Goal: Task Accomplishment & Management: Use online tool/utility

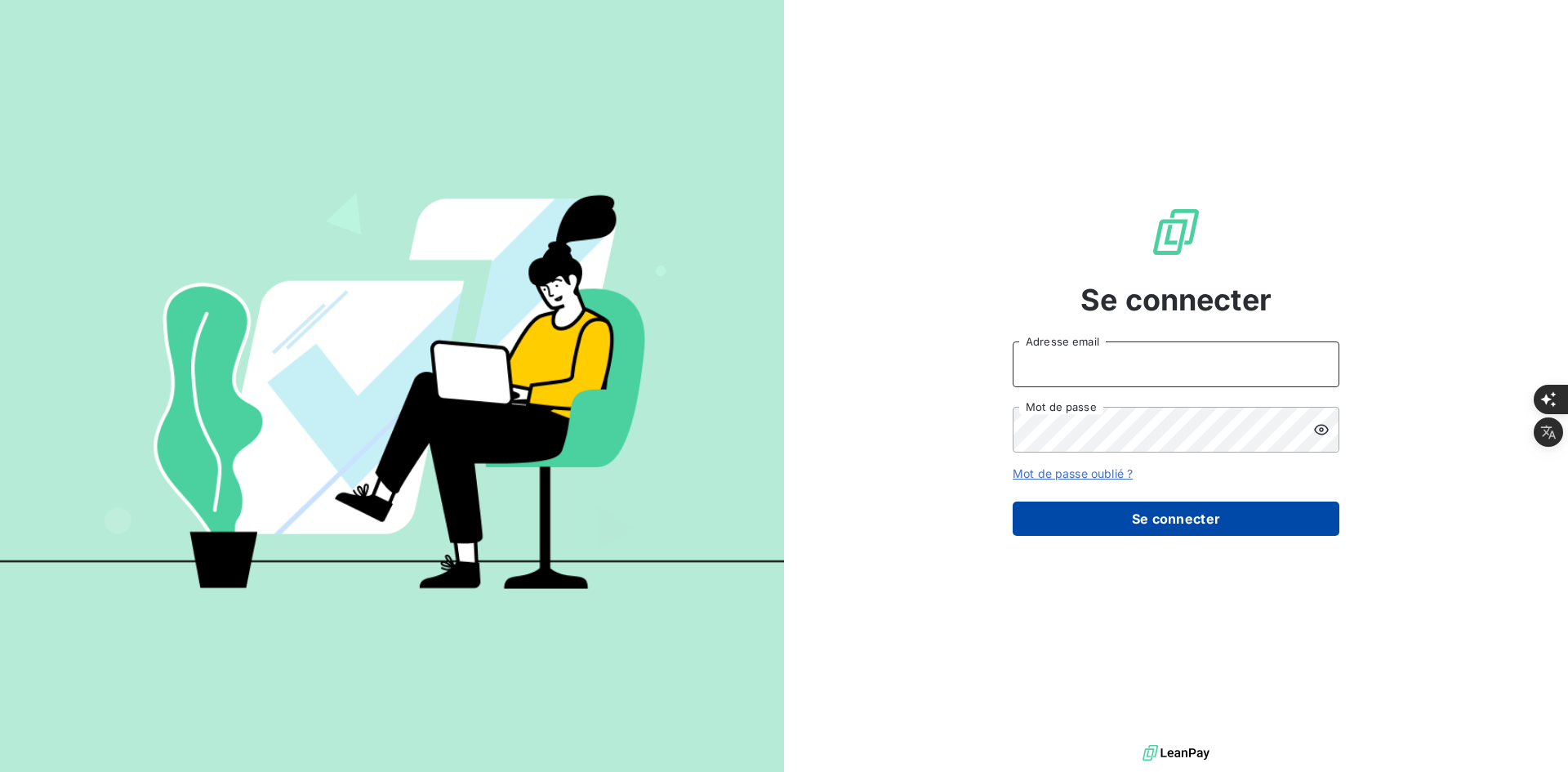
type input "[PERSON_NAME][EMAIL_ADDRESS][DOMAIN_NAME]"
click at [1087, 504] on button "Se connecter" at bounding box center [1176, 519] width 326 height 34
click at [1089, 513] on button "Se connecter" at bounding box center [1176, 519] width 326 height 34
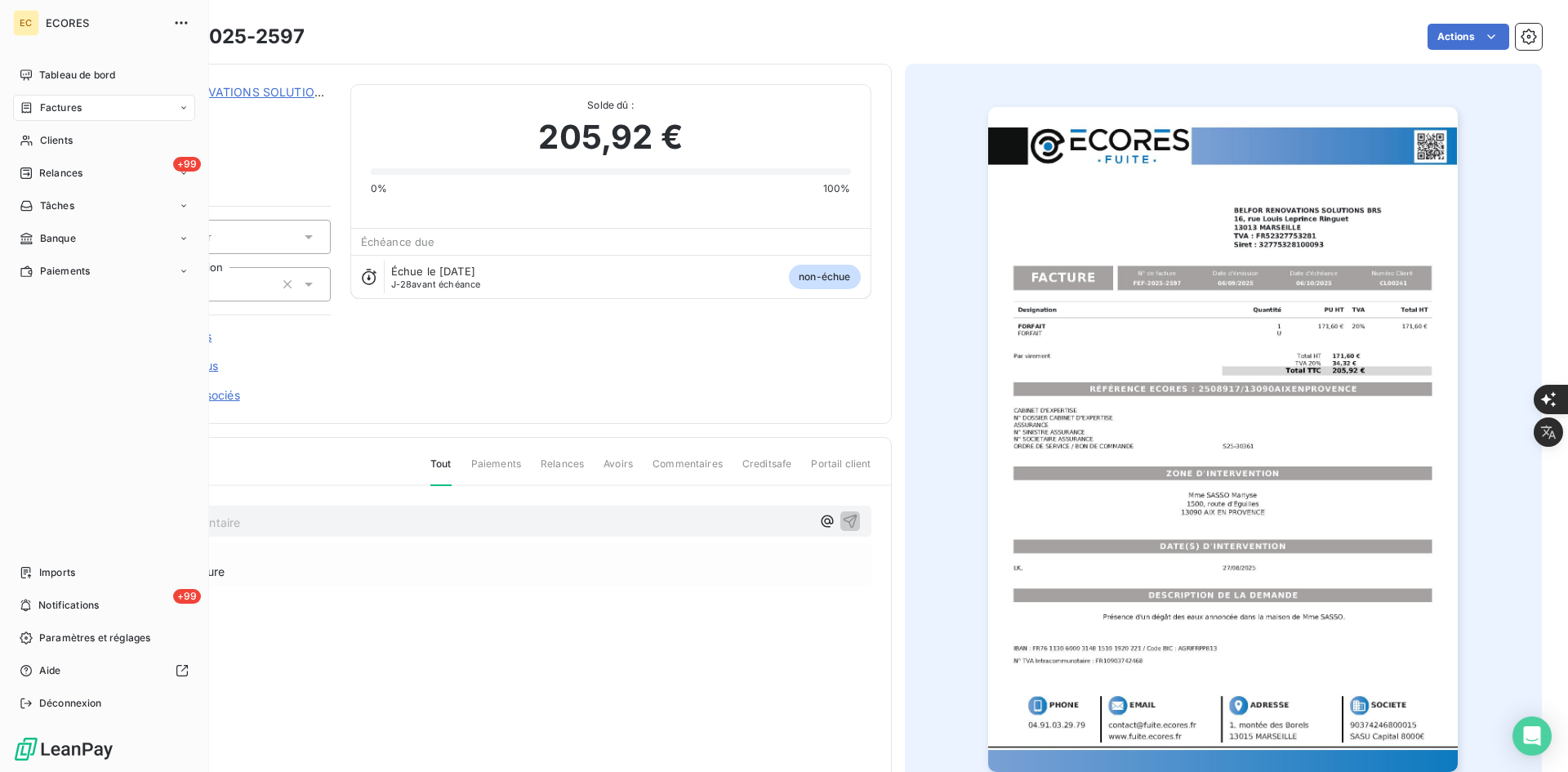
click at [44, 573] on span "Imports" at bounding box center [57, 573] width 36 height 14
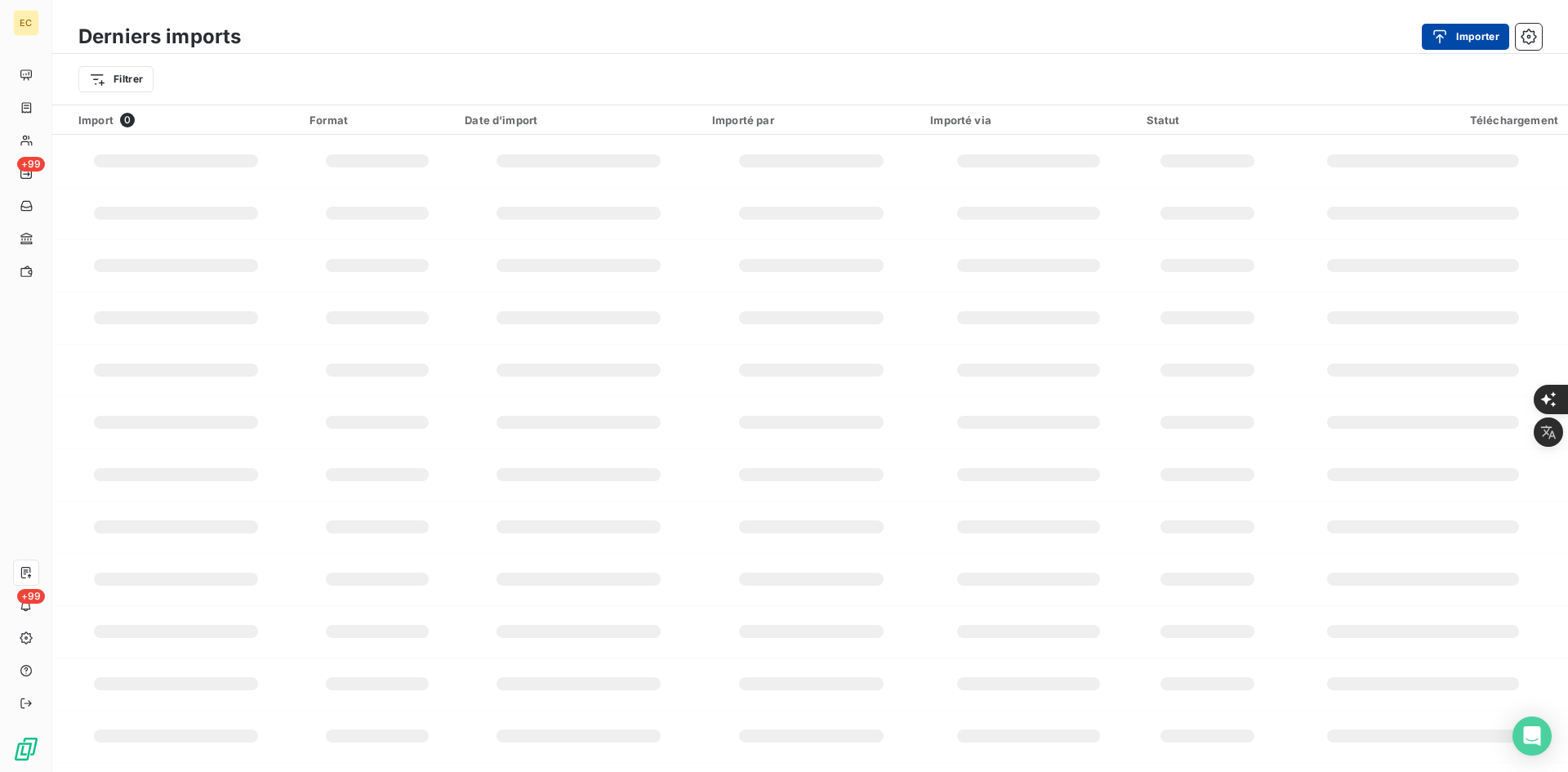
click at [1486, 37] on button "Importer" at bounding box center [1465, 37] width 87 height 26
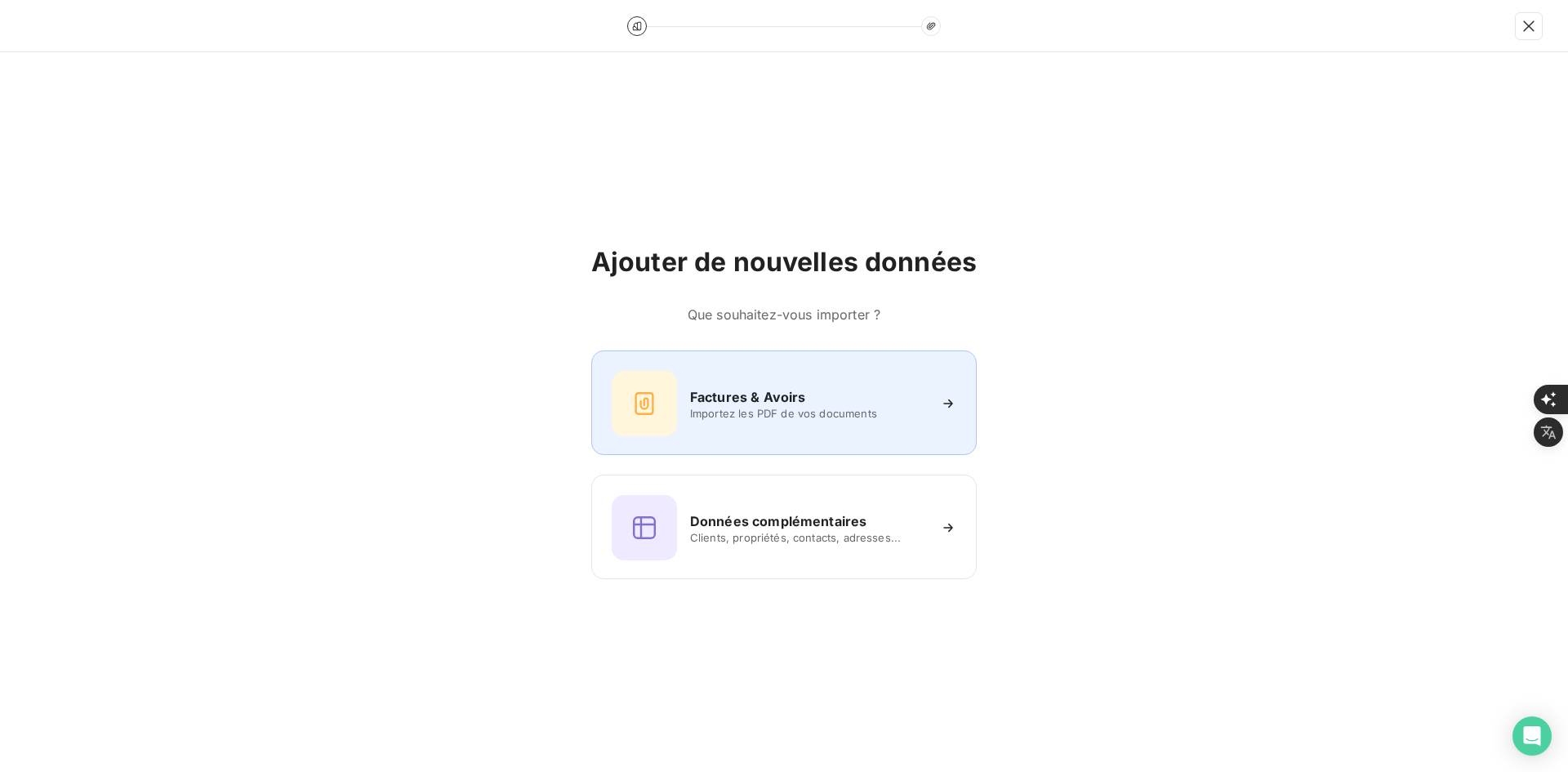
click at [807, 387] on div "Factures & Avoirs" at bounding box center [809, 397] width 237 height 20
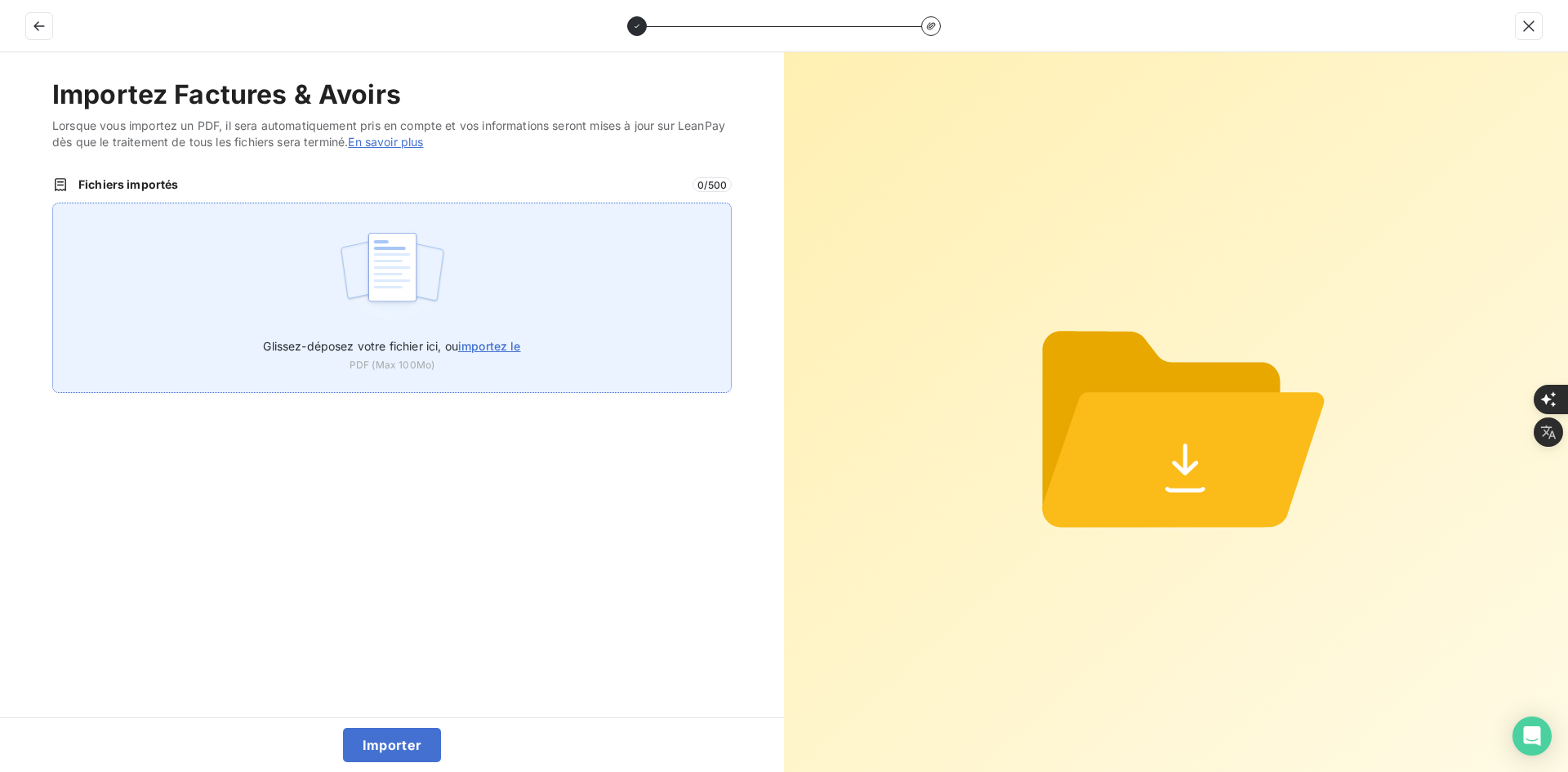
click at [502, 276] on div "Glissez-déposez votre fichier ici, ou importez le PDF (Max 100Mo)" at bounding box center [392, 297] width 680 height 190
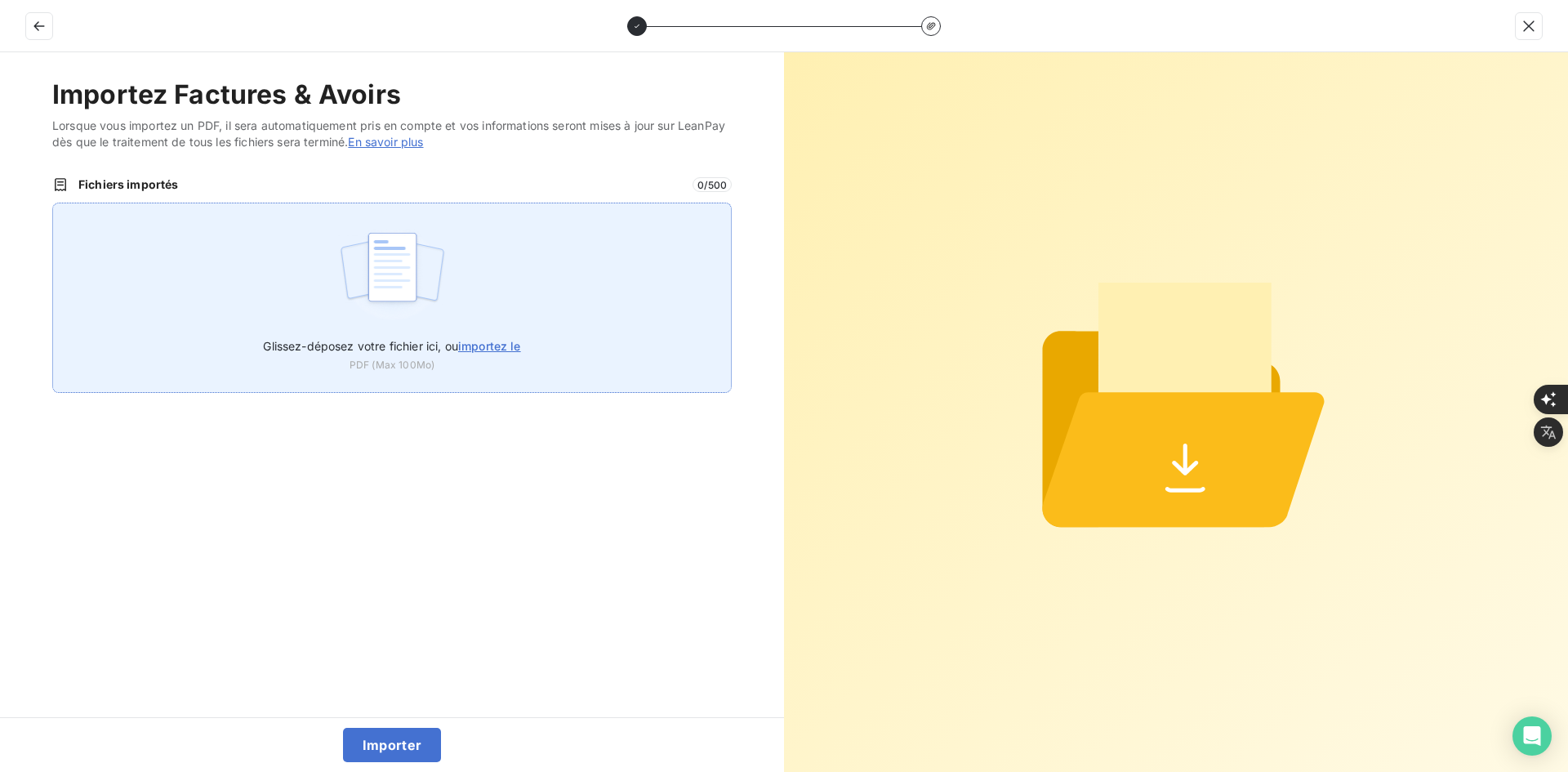
type input "C:\fakepath\FEF-2025-2598.pdf"
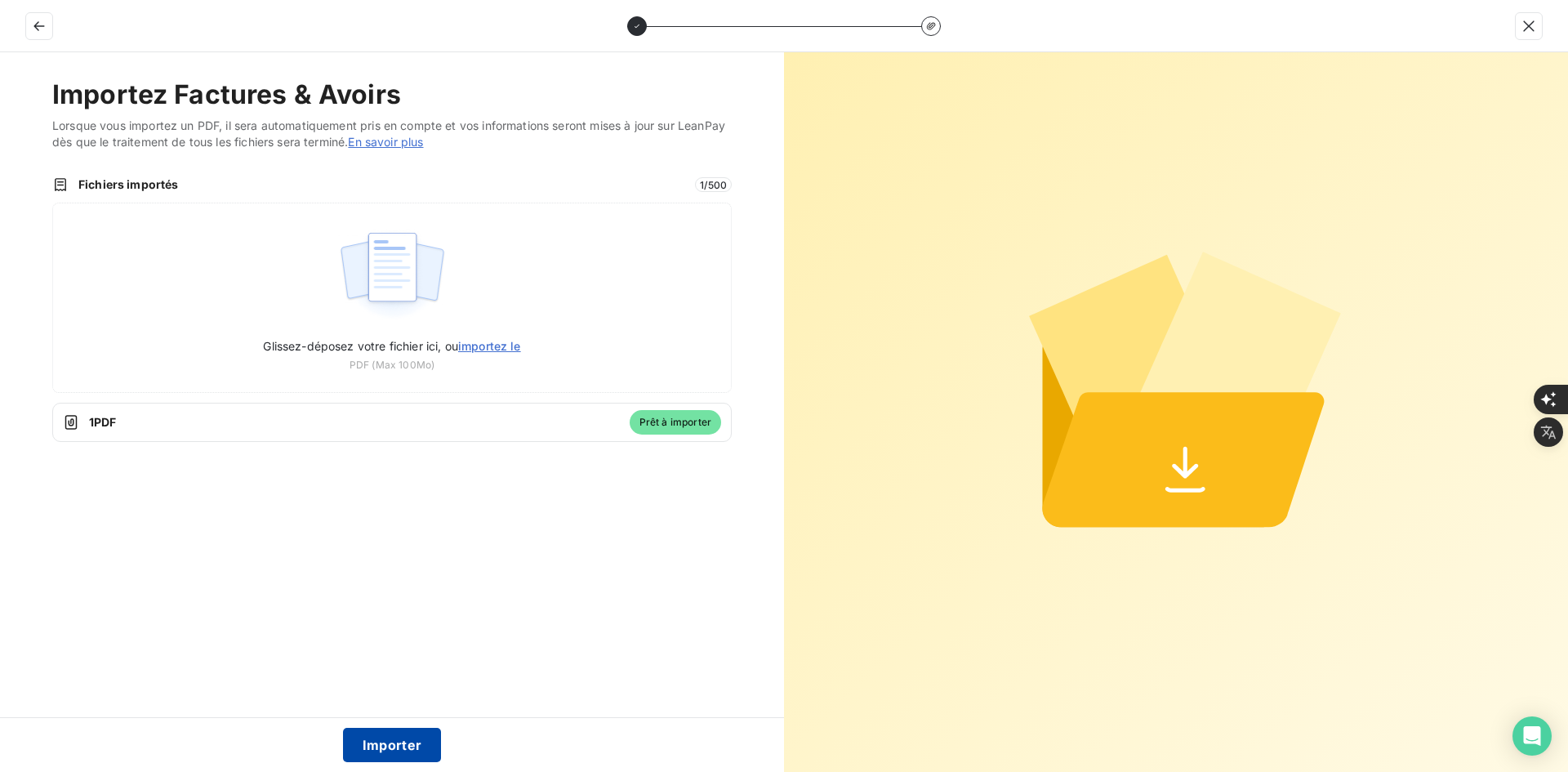
click at [418, 741] on button "Importer" at bounding box center [392, 745] width 99 height 34
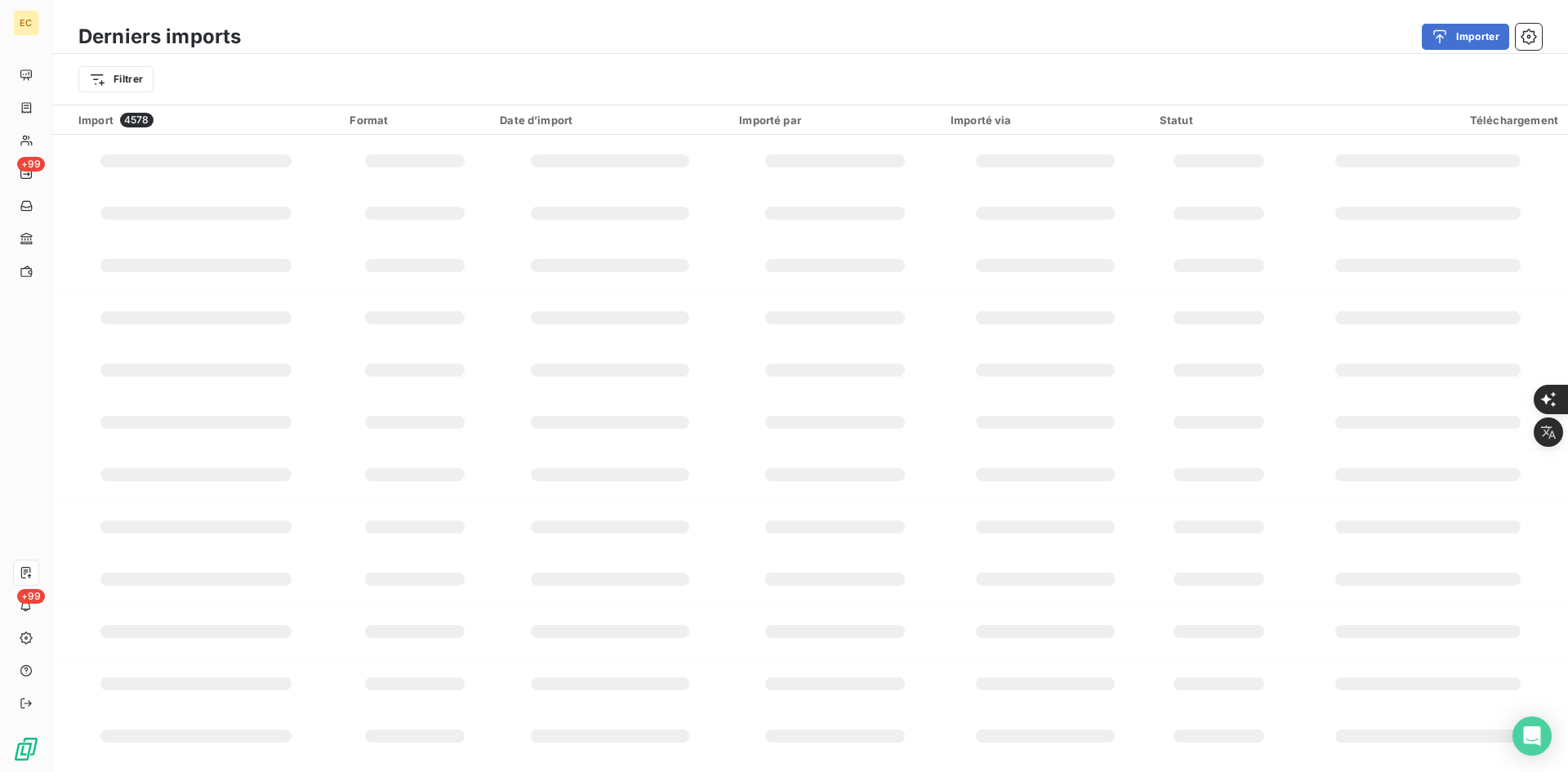
click at [45, 107] on div "EC +99 +99" at bounding box center [26, 386] width 53 height 772
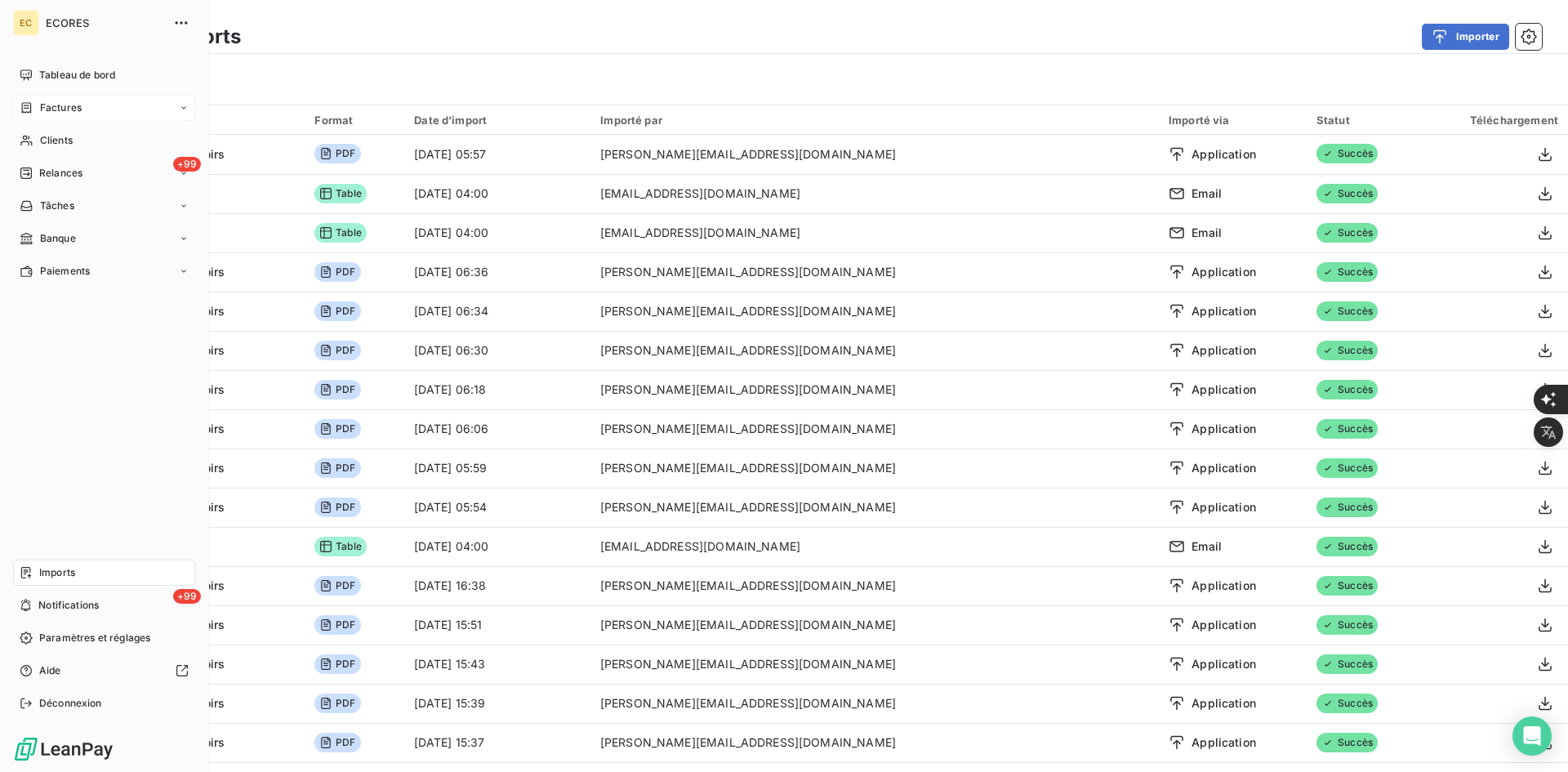
click at [35, 106] on div "Factures" at bounding box center [51, 108] width 62 height 14
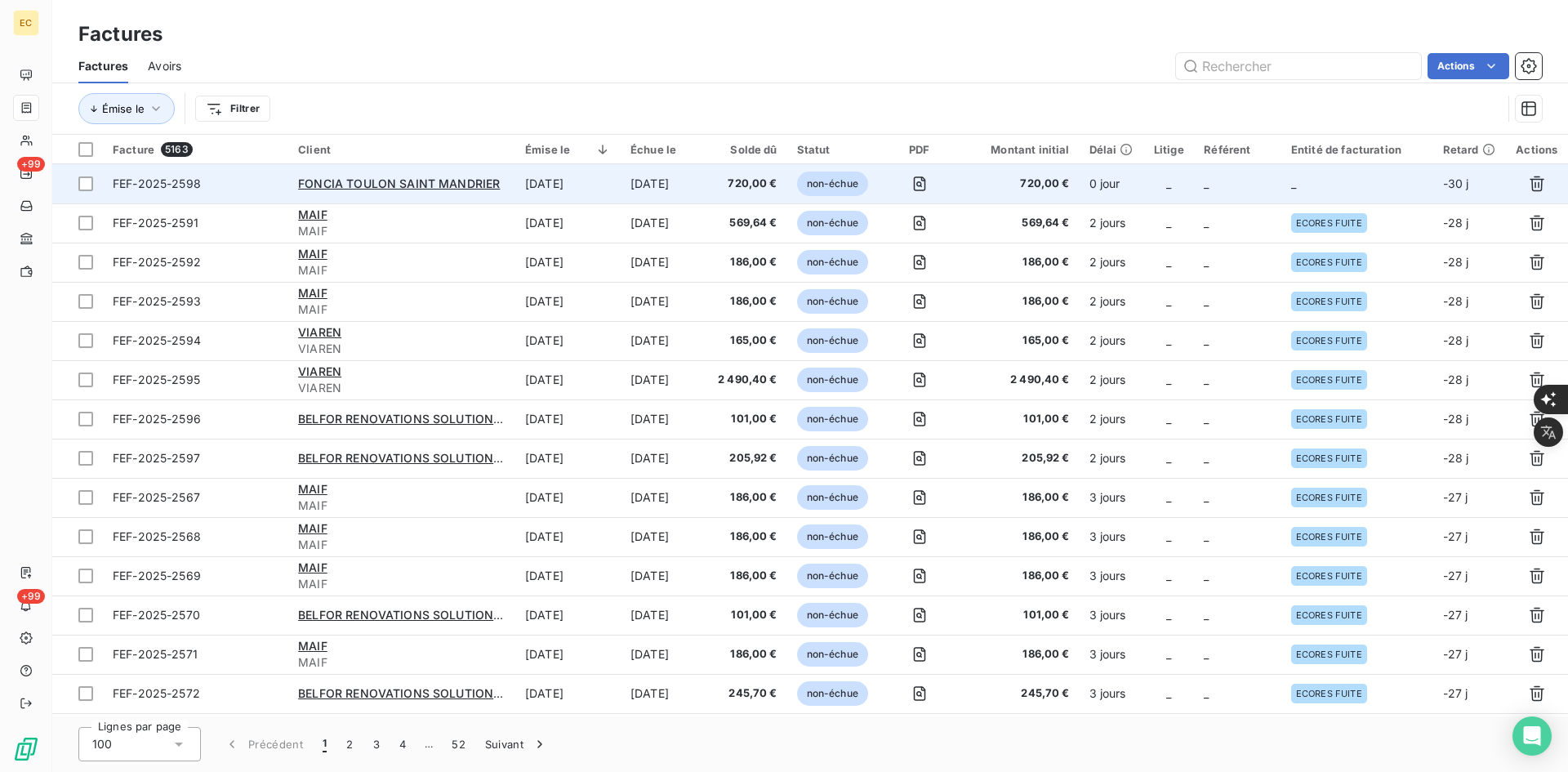
click at [1069, 183] on span "720,00 €" at bounding box center [1019, 184] width 100 height 16
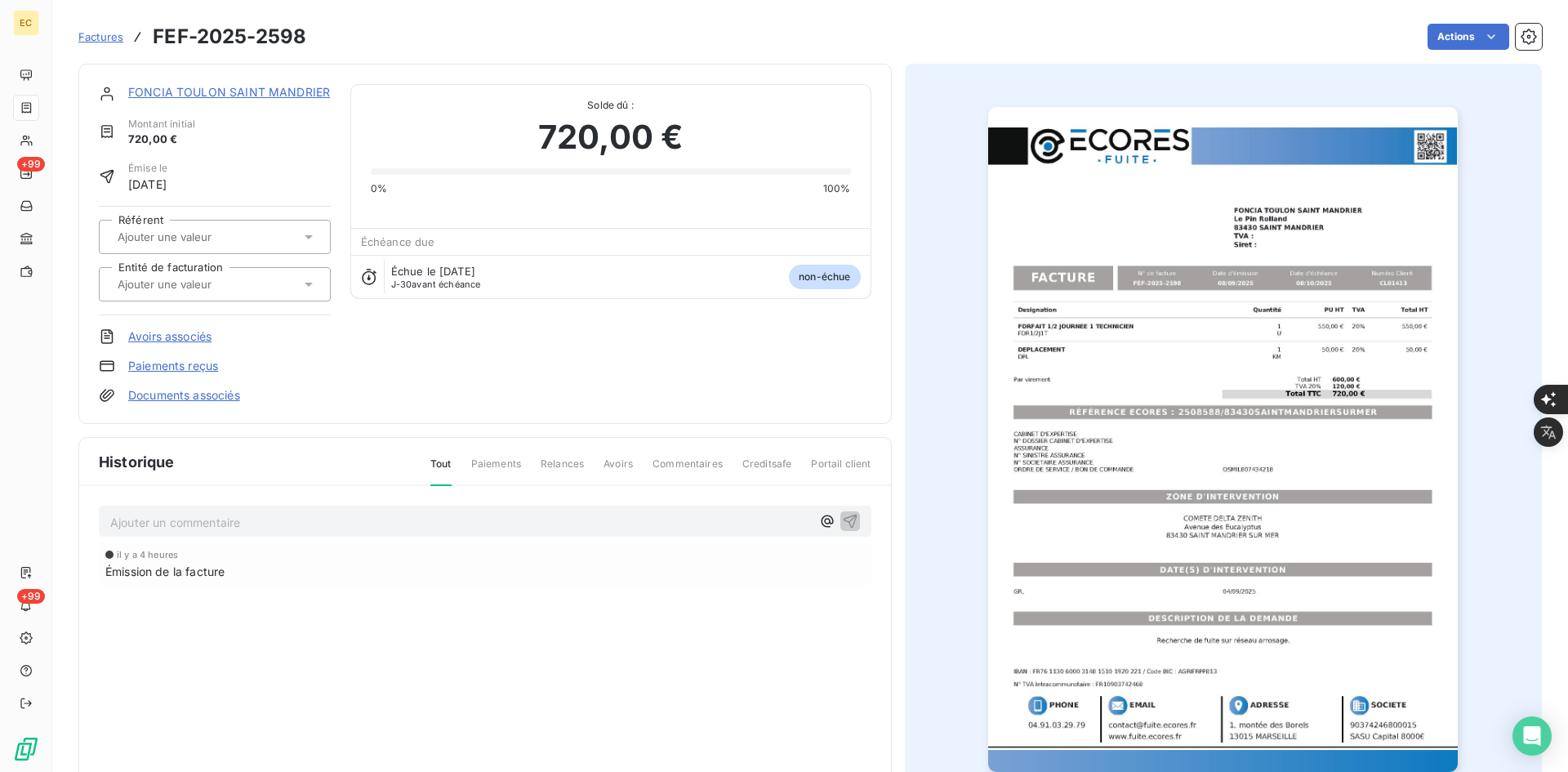
click at [178, 280] on input "text" at bounding box center [198, 284] width 164 height 14
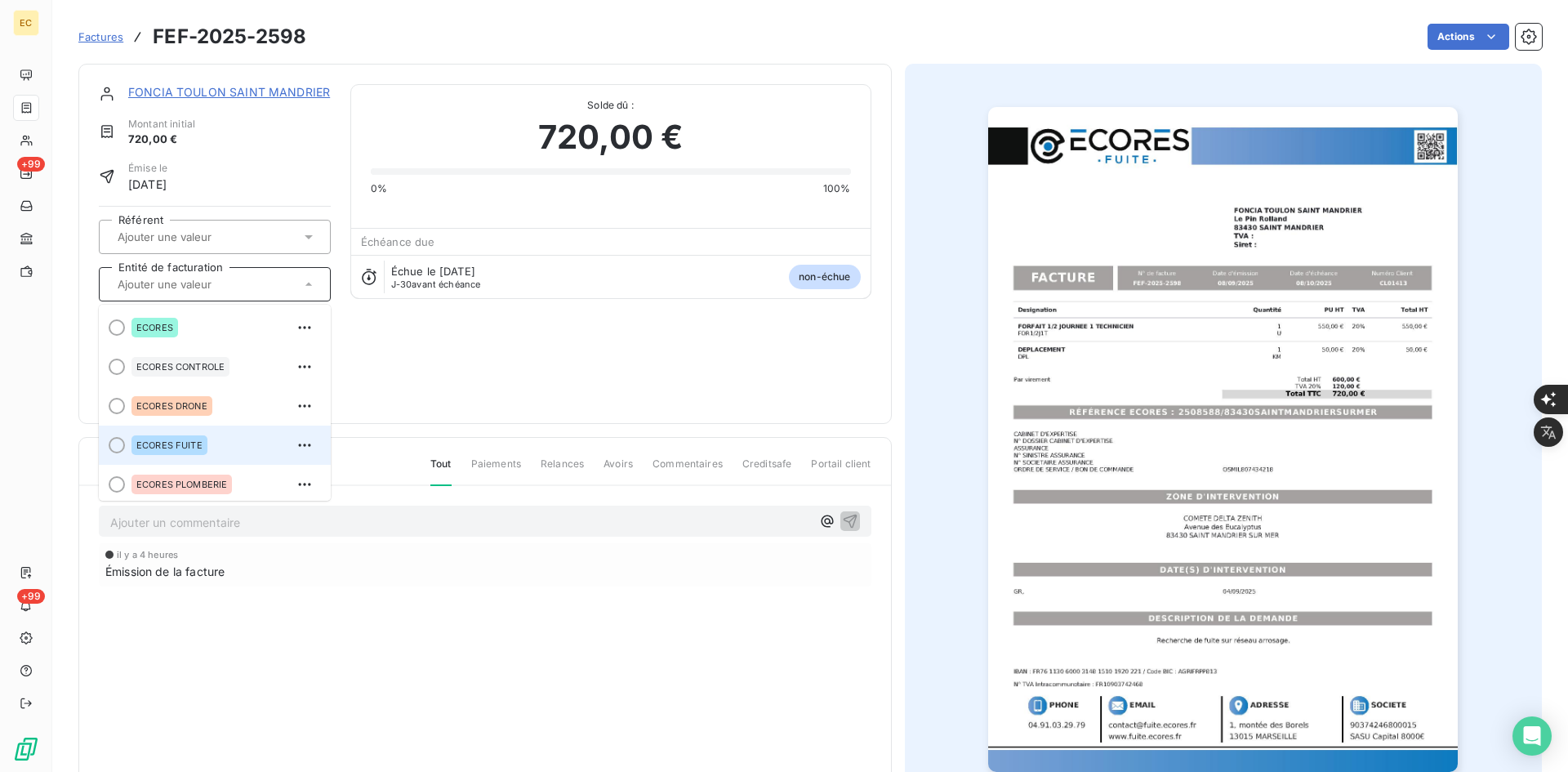
click at [185, 450] on span "ECORES FUITE" at bounding box center [169, 444] width 66 height 10
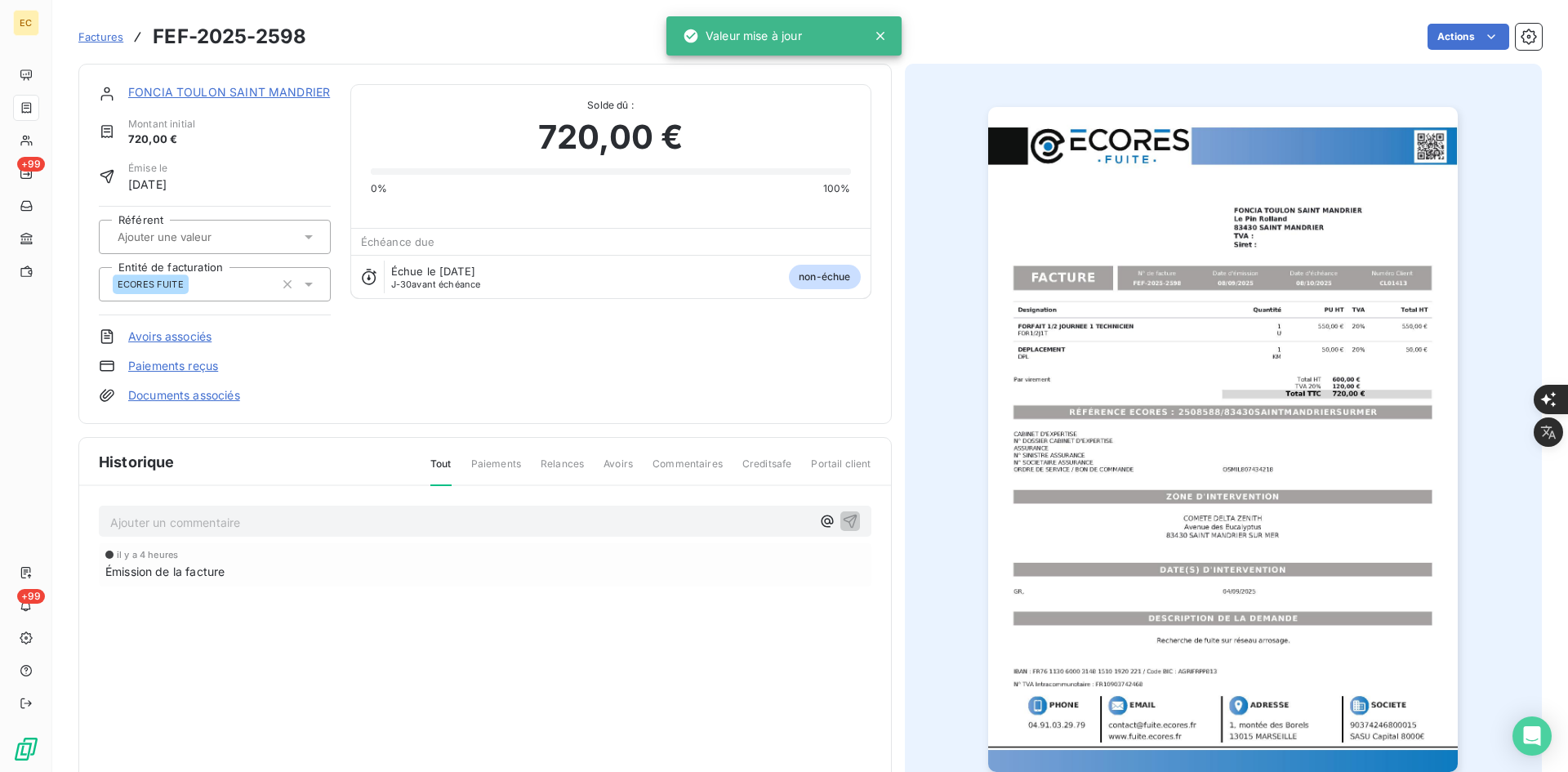
click at [208, 397] on link "Documents associés" at bounding box center [184, 395] width 111 height 16
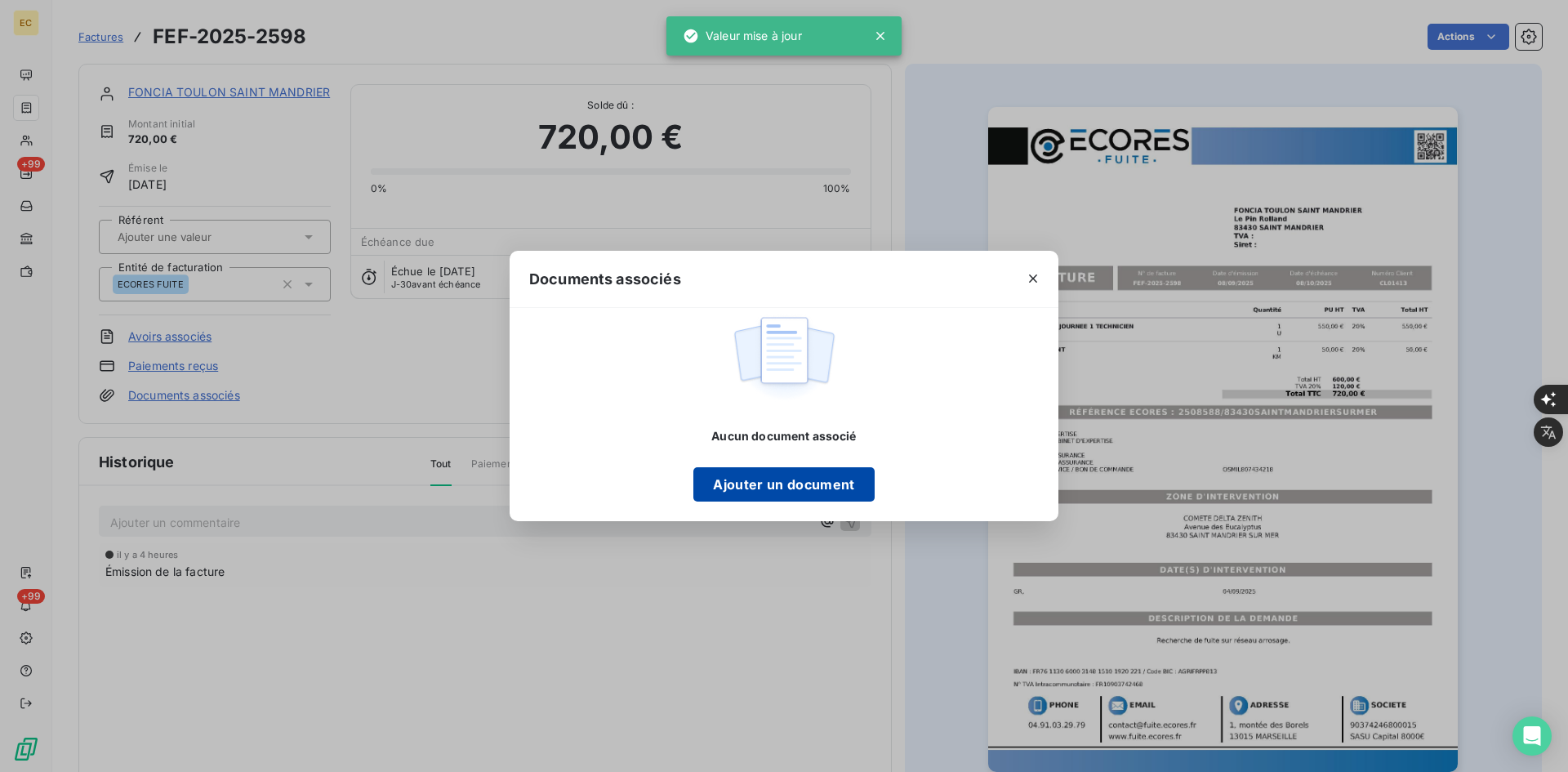
click at [832, 486] on button "Ajouter un document" at bounding box center [783, 485] width 180 height 34
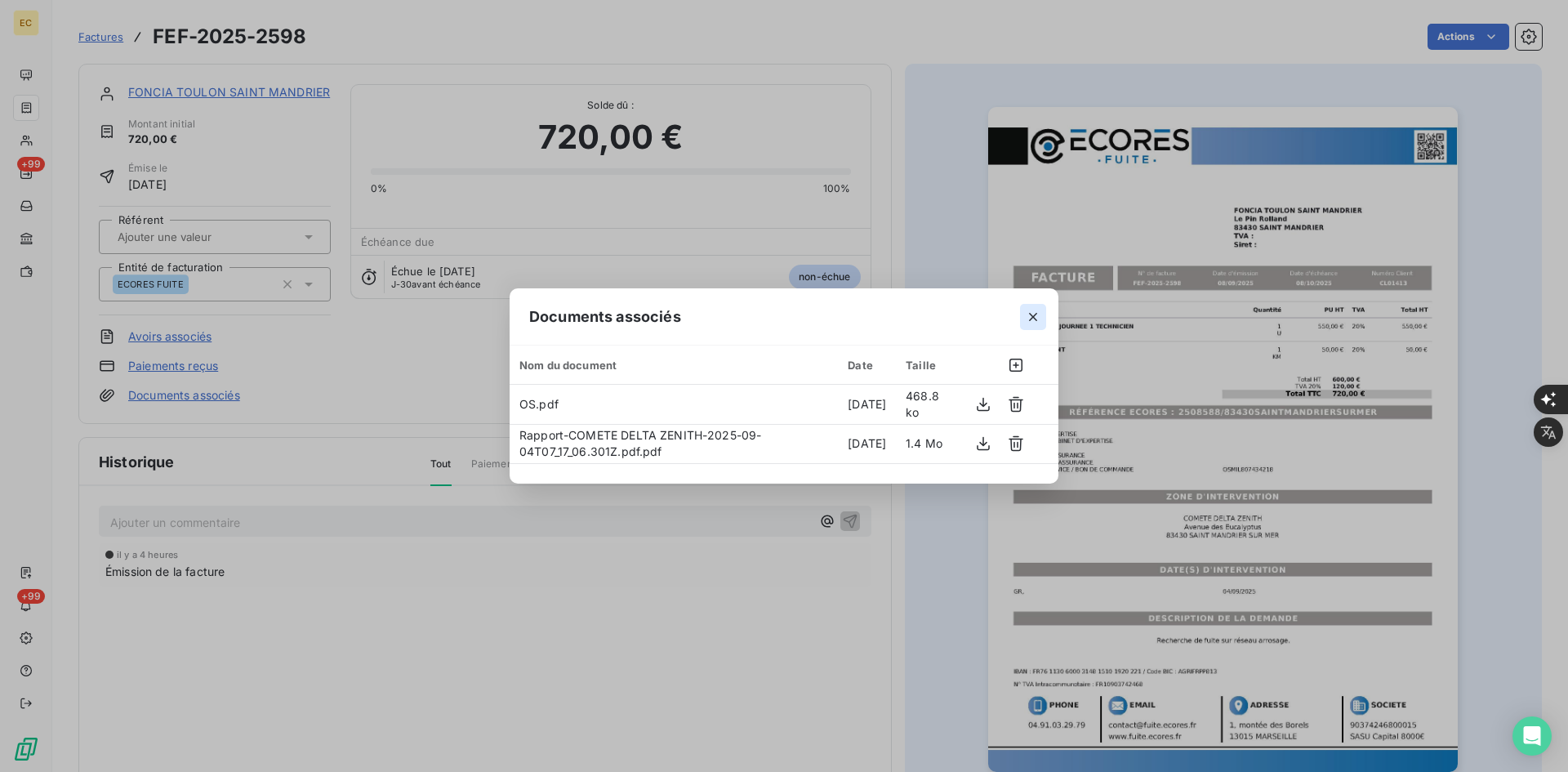
click at [1027, 317] on icon "button" at bounding box center [1033, 317] width 16 height 16
